Goal: Task Accomplishment & Management: Use online tool/utility

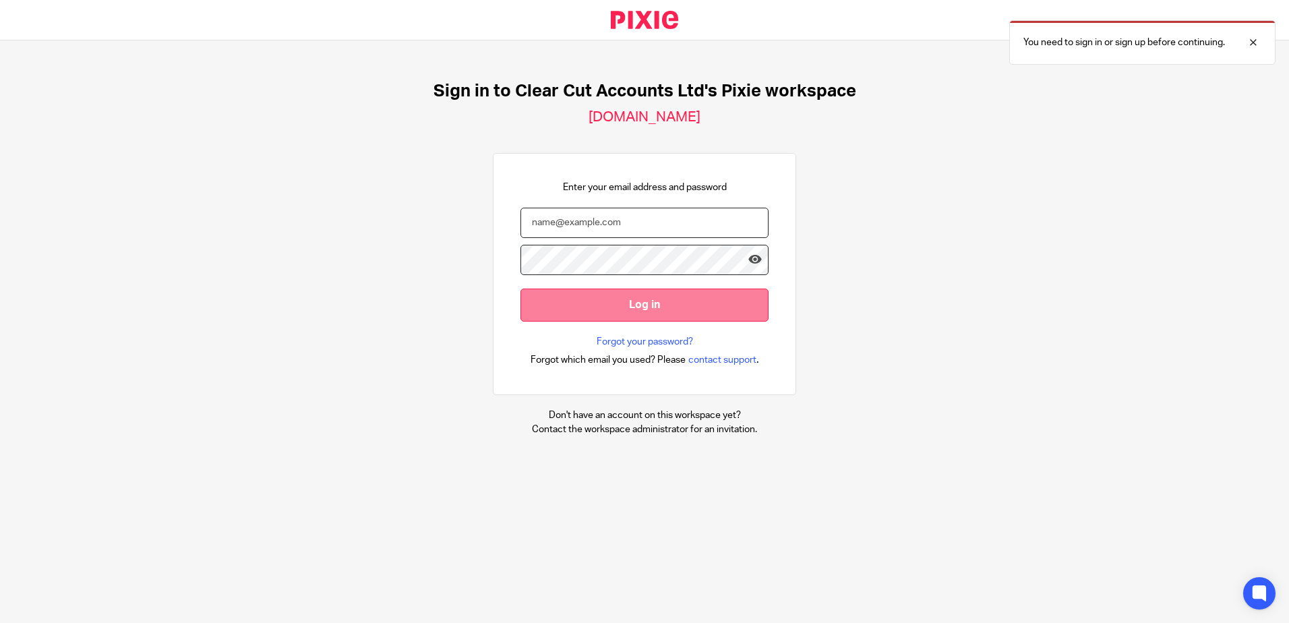
type input "[PERSON_NAME][EMAIL_ADDRESS][DOMAIN_NAME]"
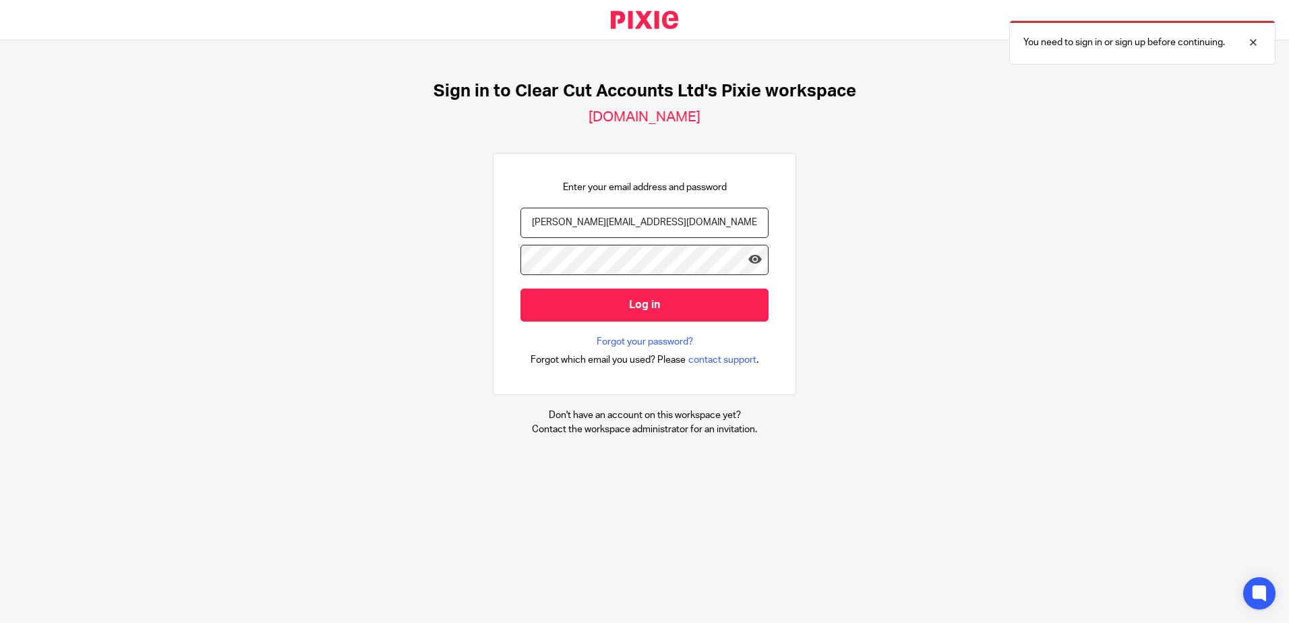
drag, startPoint x: 633, startPoint y: 316, endPoint x: 637, endPoint y: 323, distance: 7.5
click at [634, 318] on input "Log in" at bounding box center [645, 305] width 248 height 33
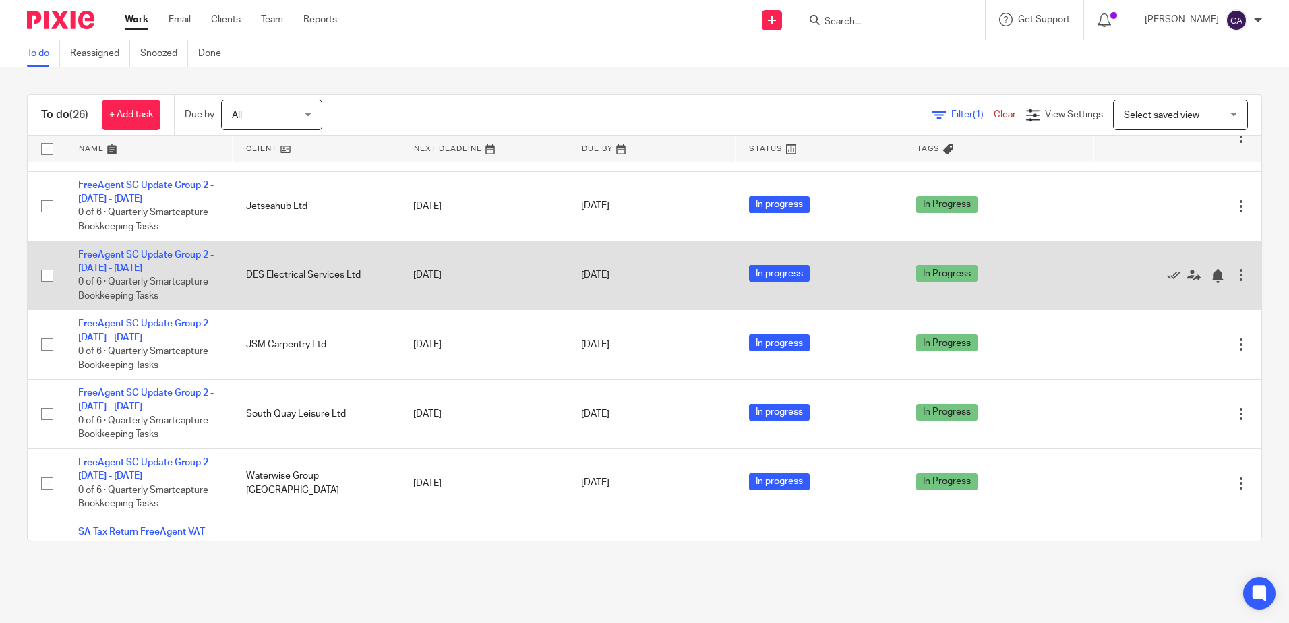
scroll to position [1142, 0]
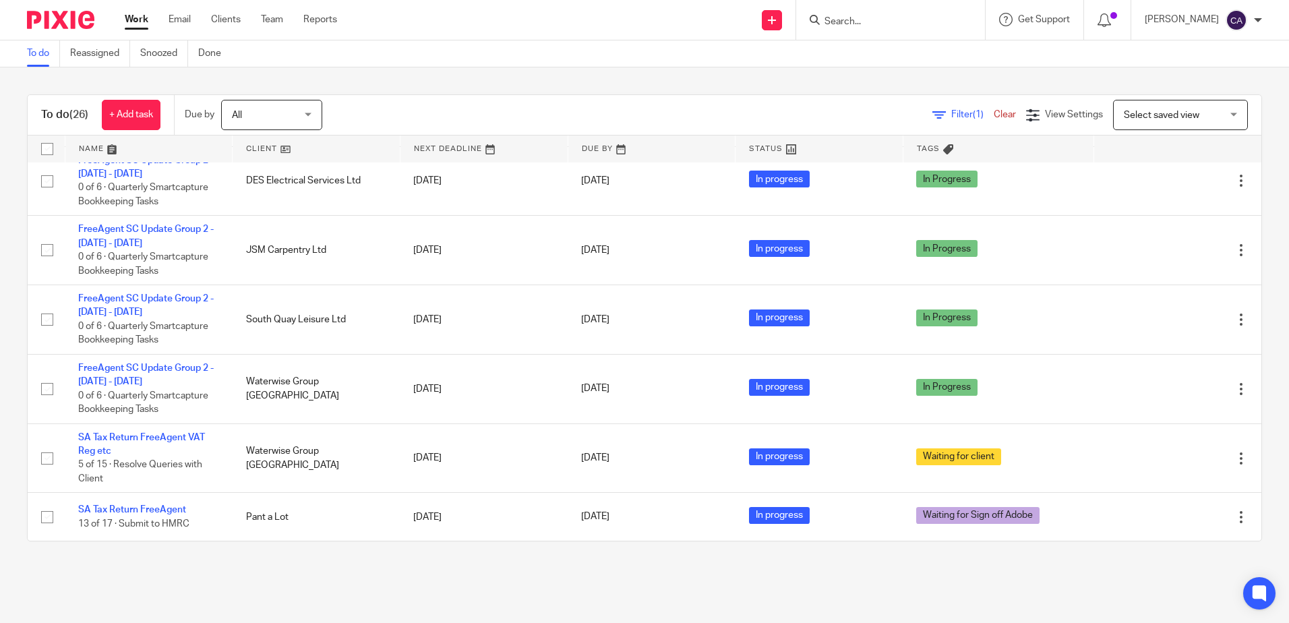
click at [98, 144] on link at bounding box center [148, 149] width 167 height 27
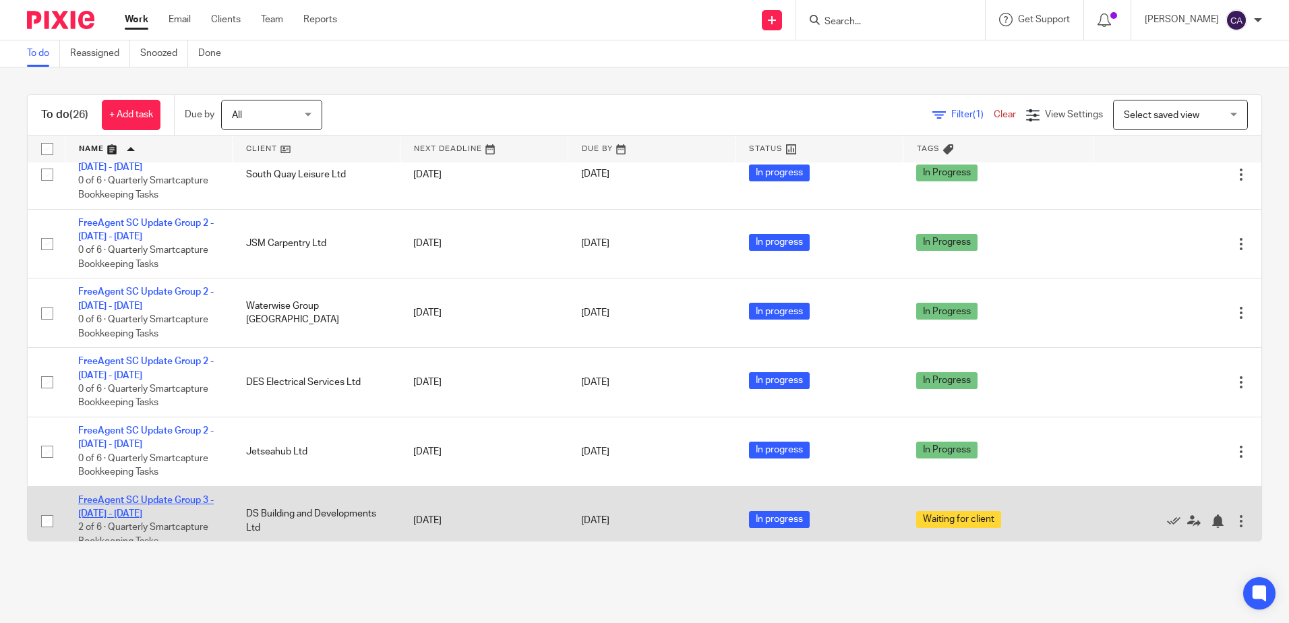
scroll to position [198, 0]
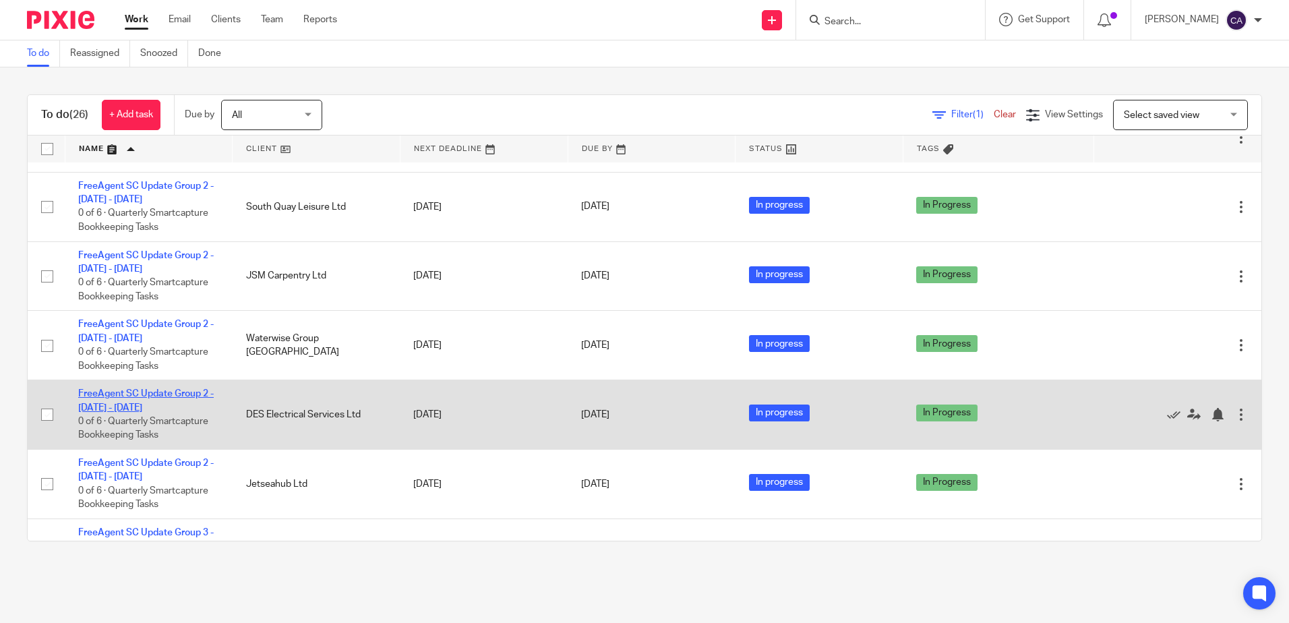
click at [151, 403] on link "FreeAgent SC Update Group 2 - July - September, 2025" at bounding box center [146, 400] width 136 height 23
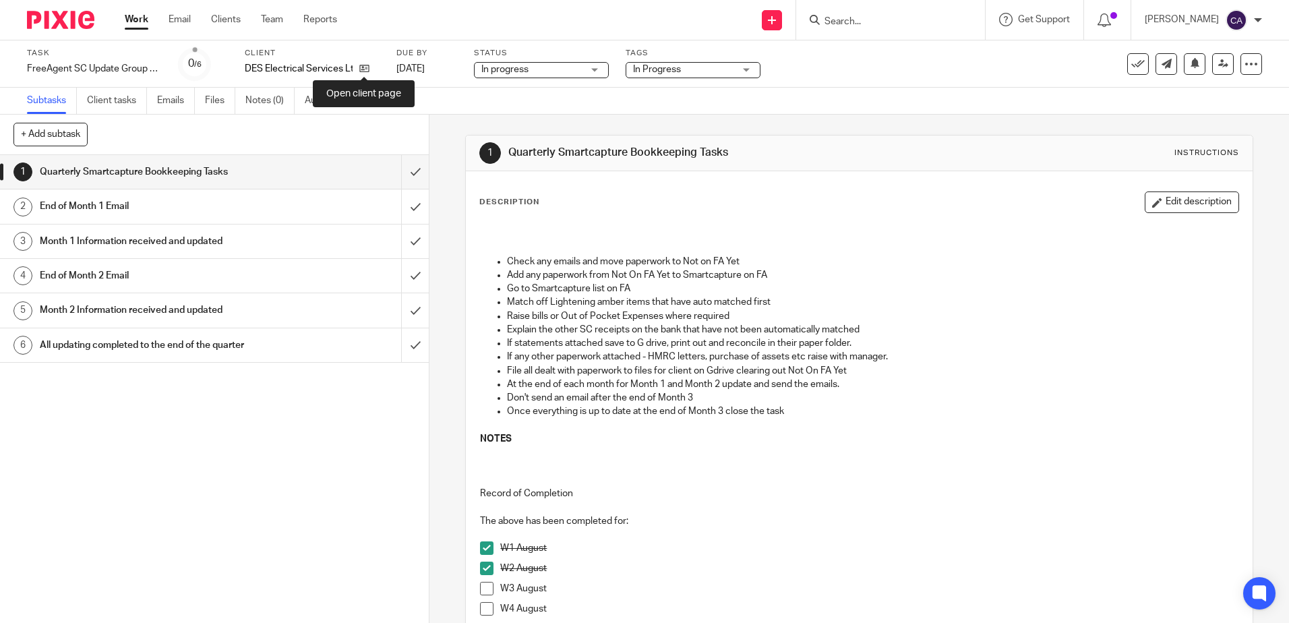
click at [370, 68] on div "DES Electrical Services Ltd" at bounding box center [312, 68] width 135 height 13
click at [369, 68] on icon at bounding box center [364, 68] width 10 height 10
